Goal: Information Seeking & Learning: Learn about a topic

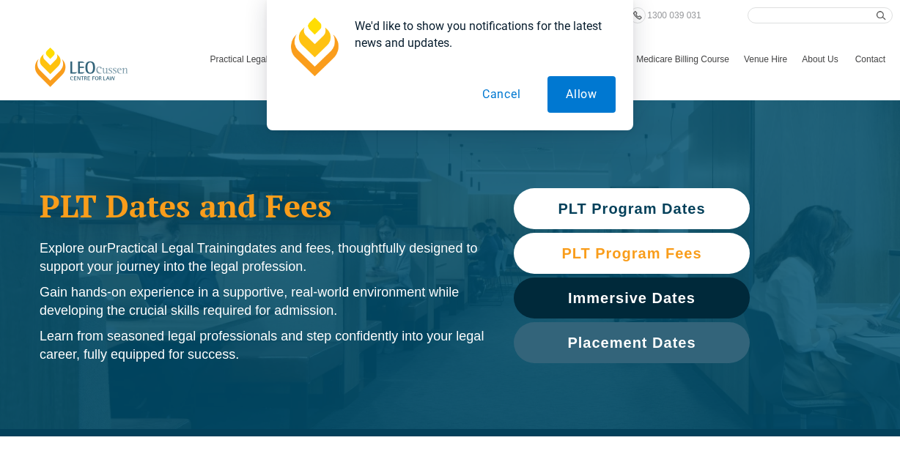
click at [697, 246] on span "PLT Program Fees" at bounding box center [631, 253] width 140 height 15
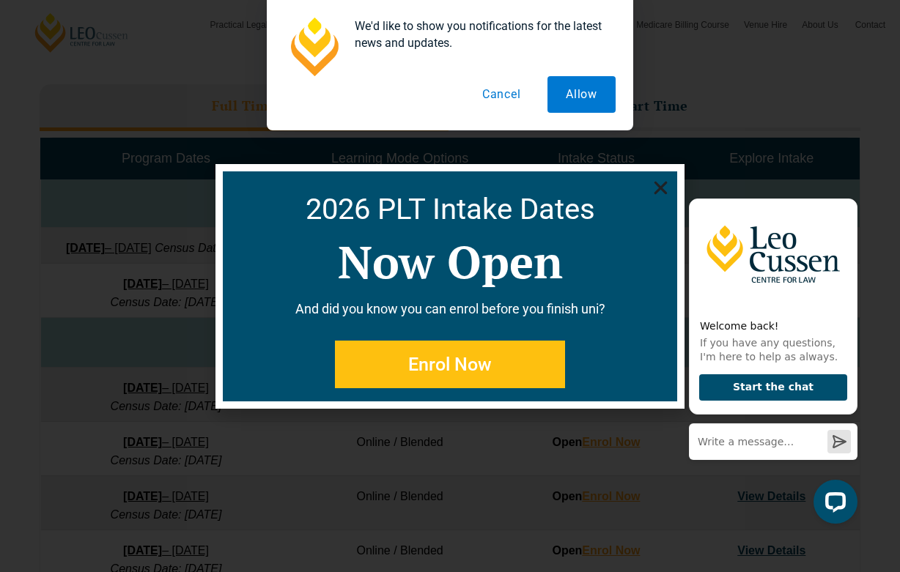
scroll to position [459, 0]
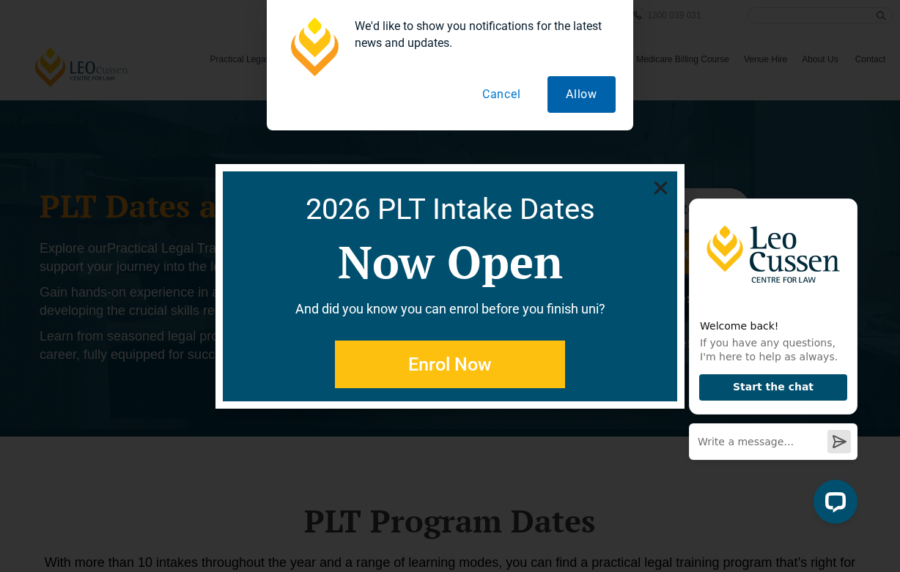
click at [565, 105] on button "Allow" at bounding box center [581, 94] width 68 height 37
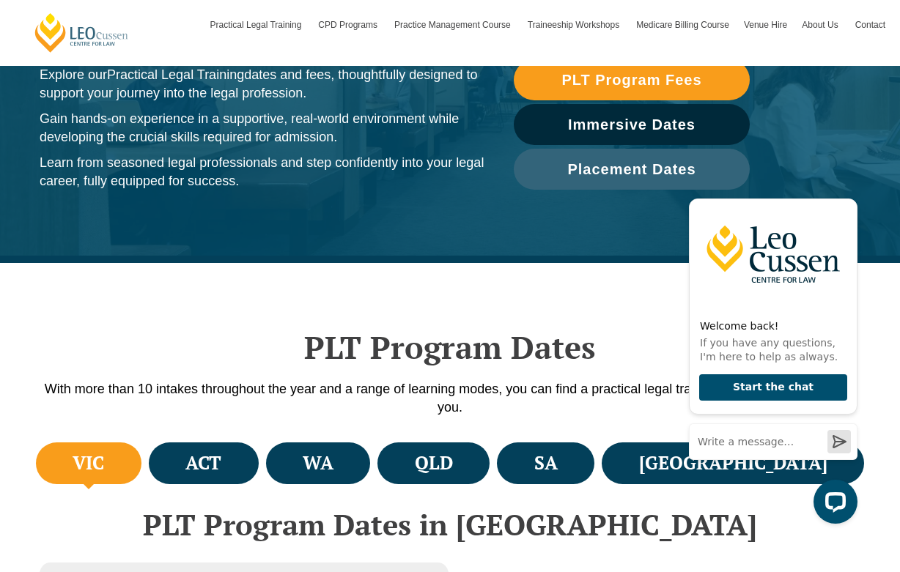
scroll to position [220, 0]
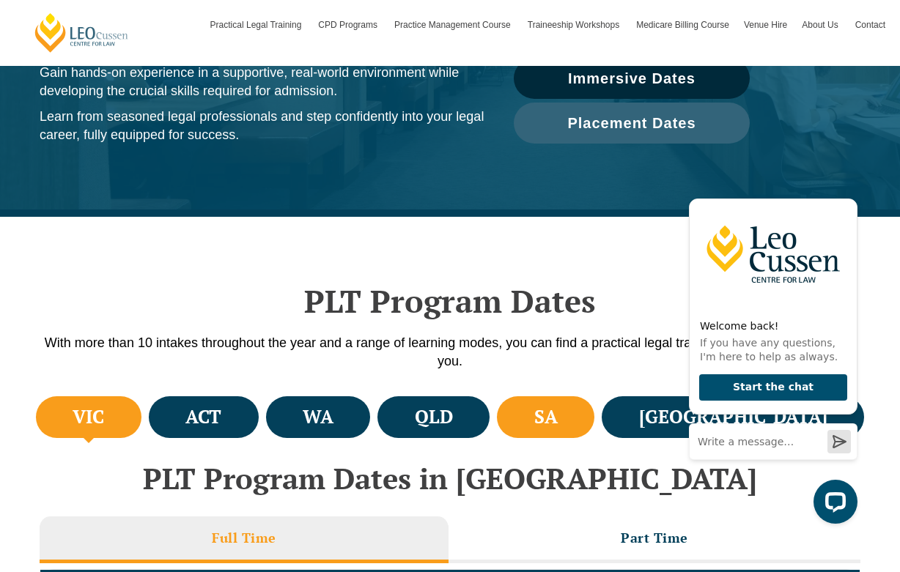
click at [594, 430] on li "SA" at bounding box center [545, 417] width 97 height 42
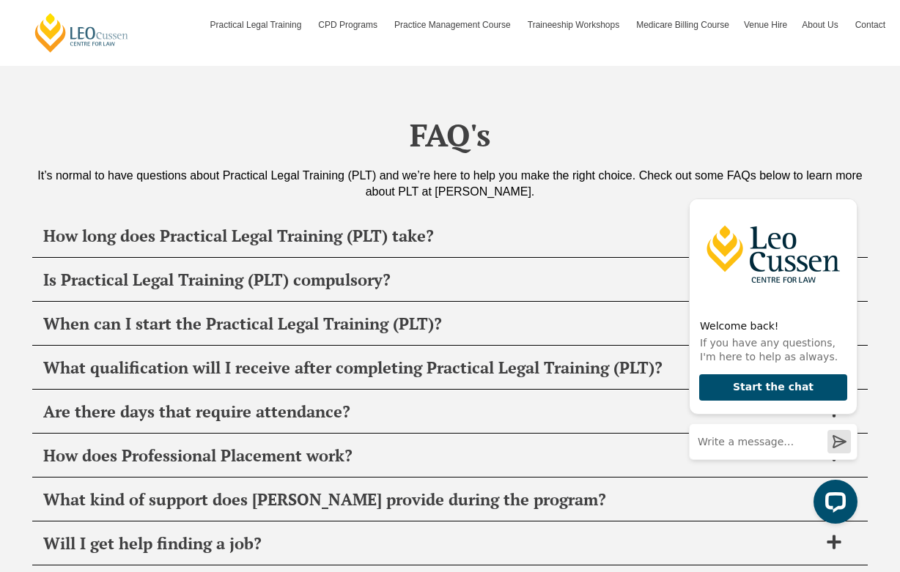
scroll to position [5494, 0]
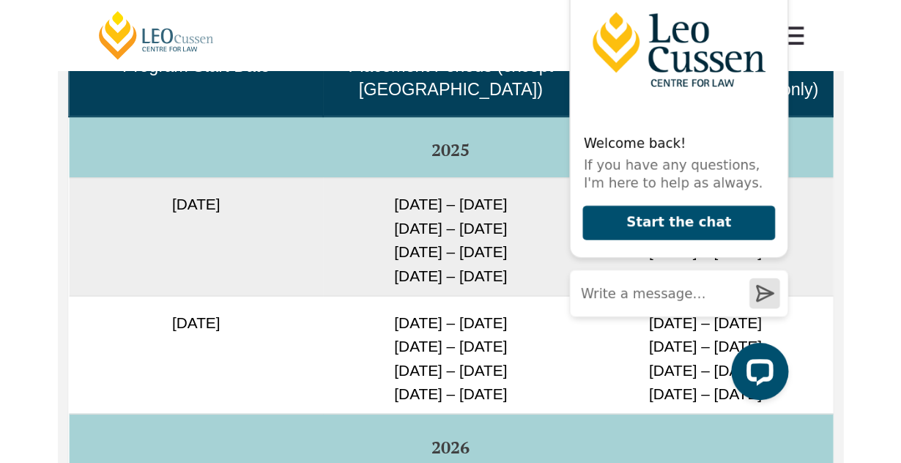
scroll to position [3959, 0]
